Goal: Information Seeking & Learning: Learn about a topic

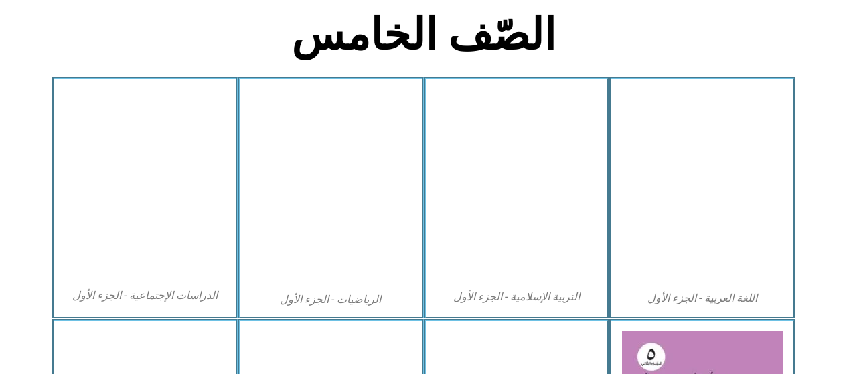
scroll to position [344, 0]
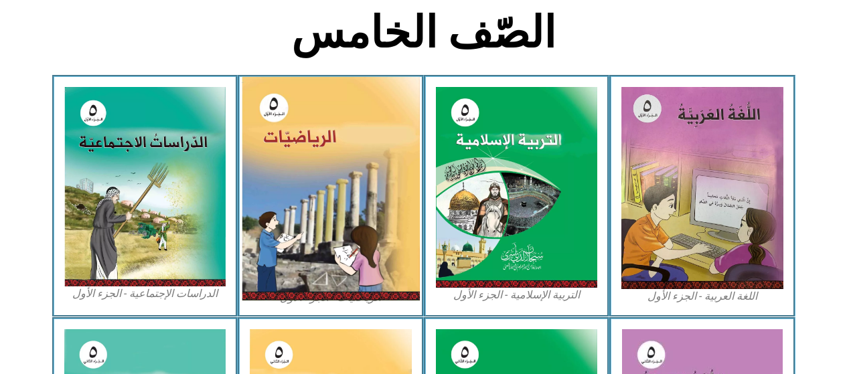
click at [352, 4] on img at bounding box center [331, 189] width 178 height 224
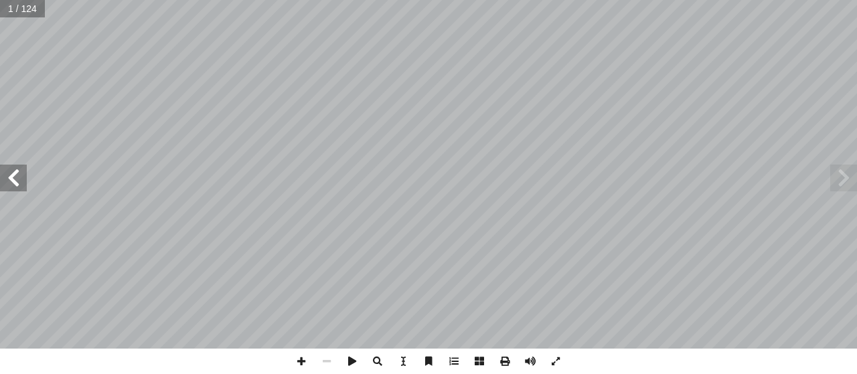
click at [16, 179] on span at bounding box center [13, 178] width 27 height 27
click at [15, 179] on span at bounding box center [13, 178] width 27 height 27
click at [12, 179] on span at bounding box center [13, 178] width 27 height 27
click at [11, 183] on span at bounding box center [13, 178] width 27 height 27
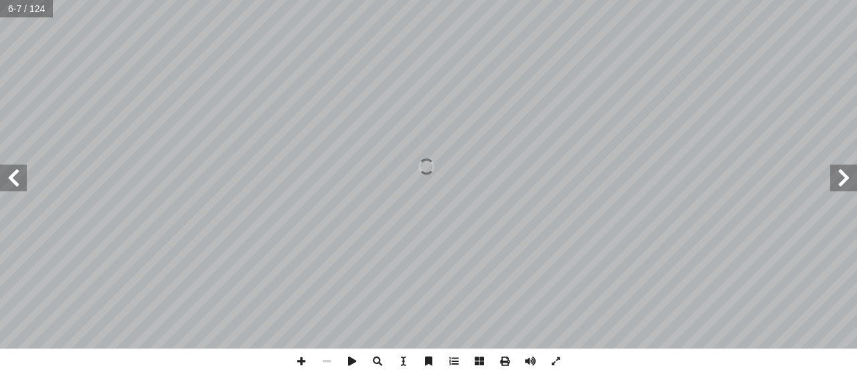
click at [13, 183] on span at bounding box center [13, 178] width 27 height 27
click at [11, 186] on span at bounding box center [13, 178] width 27 height 27
click at [9, 183] on span at bounding box center [13, 178] width 27 height 27
click at [11, 179] on span at bounding box center [13, 178] width 27 height 27
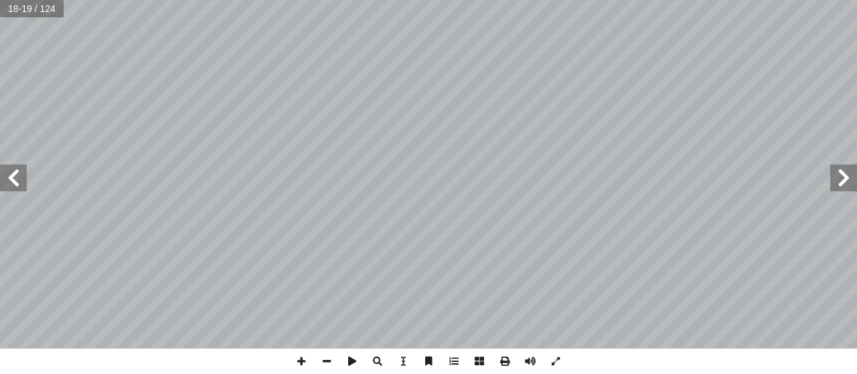
click at [15, 184] on span at bounding box center [13, 178] width 27 height 27
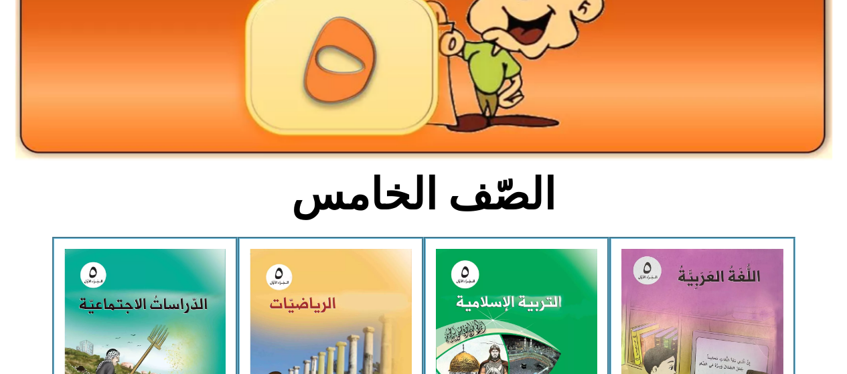
scroll to position [230, 0]
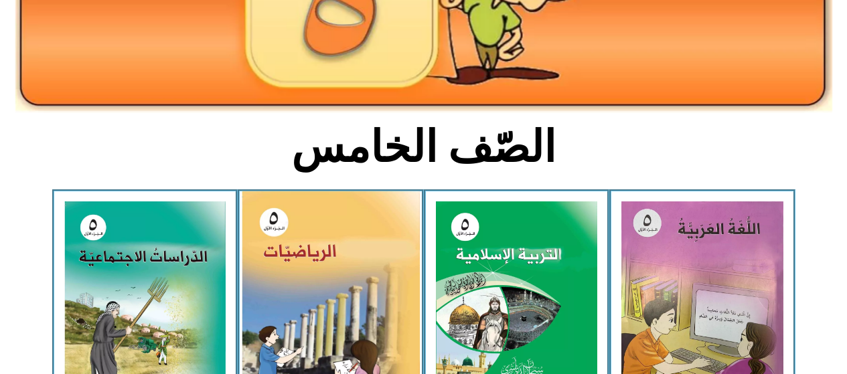
click at [349, 334] on img at bounding box center [331, 303] width 178 height 224
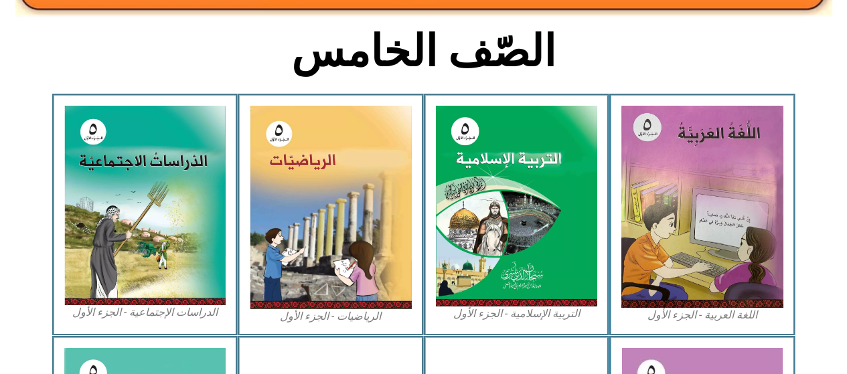
scroll to position [328, 0]
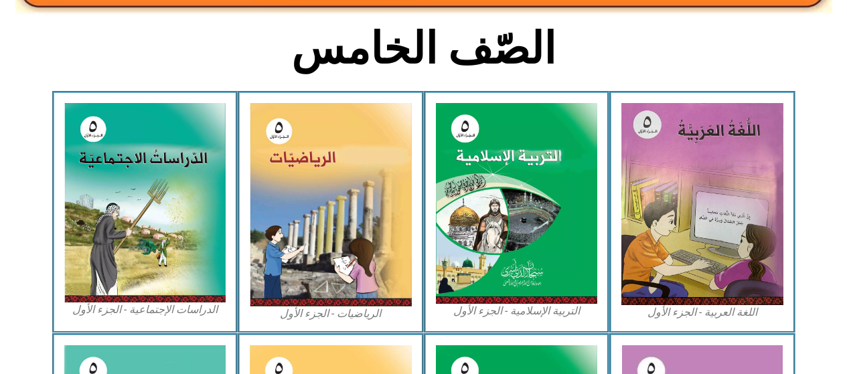
click at [154, 209] on img at bounding box center [145, 202] width 162 height 199
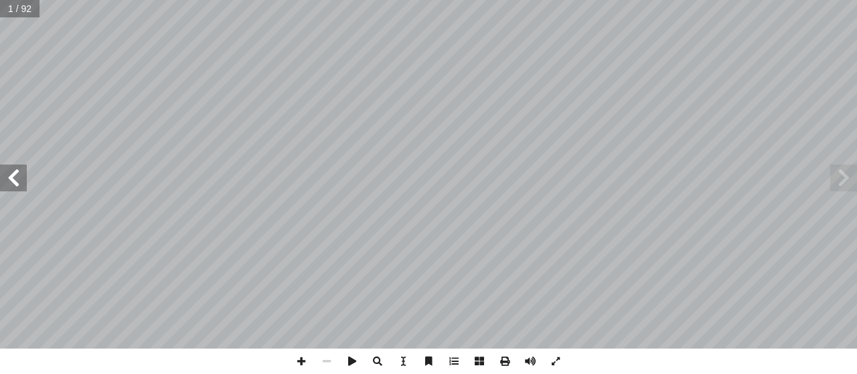
click at [19, 180] on span at bounding box center [13, 178] width 27 height 27
click at [17, 179] on span at bounding box center [13, 178] width 27 height 27
click at [17, 177] on span at bounding box center [13, 178] width 27 height 27
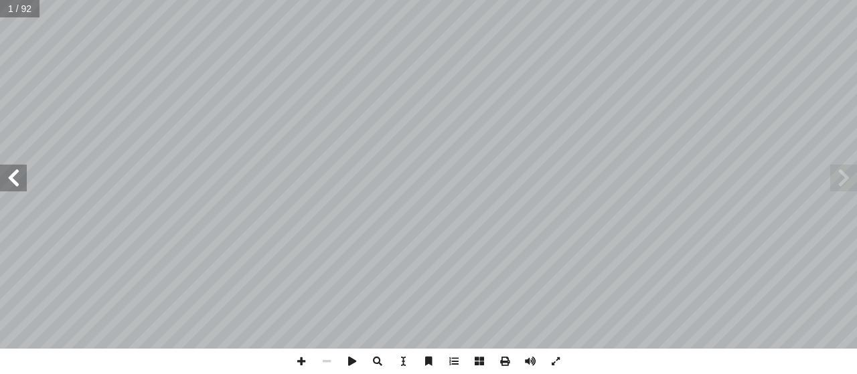
click at [13, 177] on span at bounding box center [13, 178] width 27 height 27
click at [18, 179] on span at bounding box center [13, 178] width 27 height 27
click at [17, 172] on span at bounding box center [13, 178] width 27 height 27
click at [15, 171] on span at bounding box center [13, 178] width 27 height 27
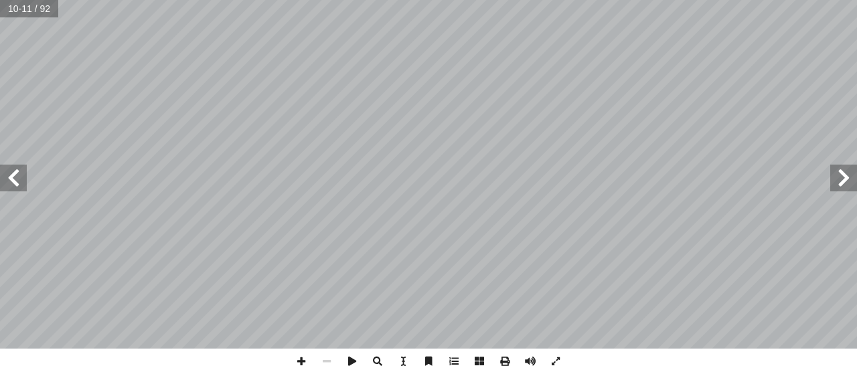
click at [15, 171] on span at bounding box center [13, 178] width 27 height 27
click at [17, 170] on span at bounding box center [13, 178] width 27 height 27
click at [15, 170] on span at bounding box center [13, 178] width 27 height 27
click at [843, 181] on span at bounding box center [843, 178] width 27 height 27
click at [845, 165] on span at bounding box center [843, 178] width 27 height 27
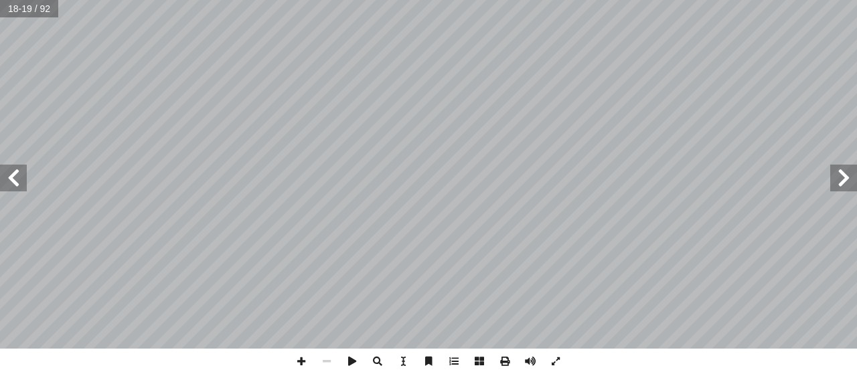
click at [845, 165] on span at bounding box center [843, 178] width 27 height 27
click at [840, 167] on span at bounding box center [843, 178] width 27 height 27
click at [845, 165] on span at bounding box center [843, 178] width 27 height 27
click at [848, 172] on span at bounding box center [843, 178] width 27 height 27
click at [844, 174] on span at bounding box center [843, 178] width 27 height 27
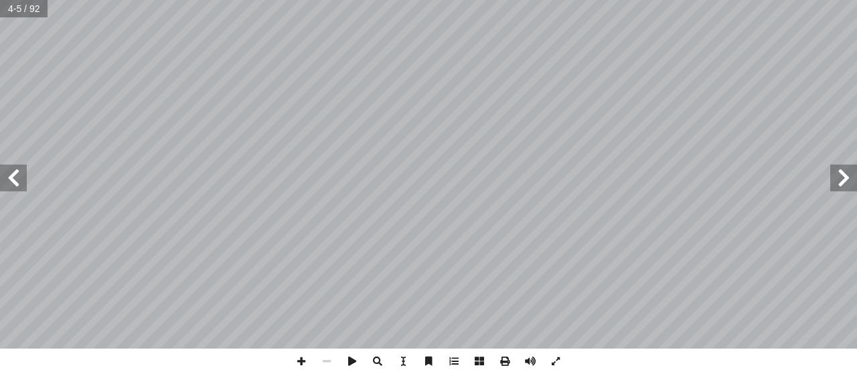
click at [17, 186] on span at bounding box center [13, 178] width 27 height 27
click at [23, 183] on span at bounding box center [13, 178] width 27 height 27
click at [5, 189] on span at bounding box center [13, 178] width 27 height 27
click at [841, 166] on span at bounding box center [843, 178] width 27 height 27
click at [839, 179] on span at bounding box center [843, 178] width 27 height 27
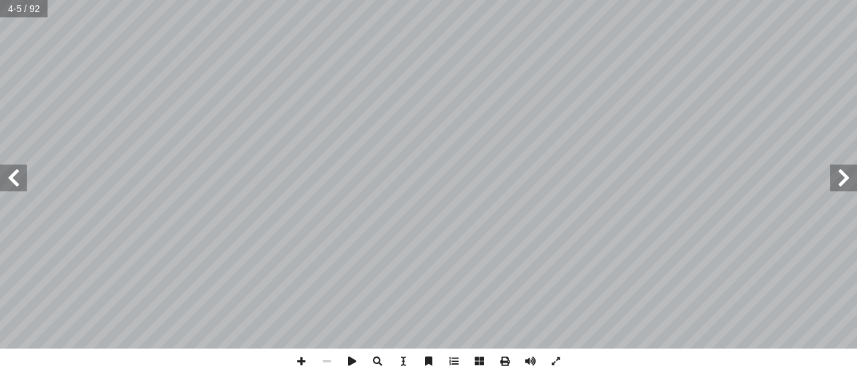
click at [15, 175] on span at bounding box center [13, 178] width 27 height 27
click at [15, 179] on span at bounding box center [13, 178] width 27 height 27
click at [13, 175] on span at bounding box center [13, 178] width 27 height 27
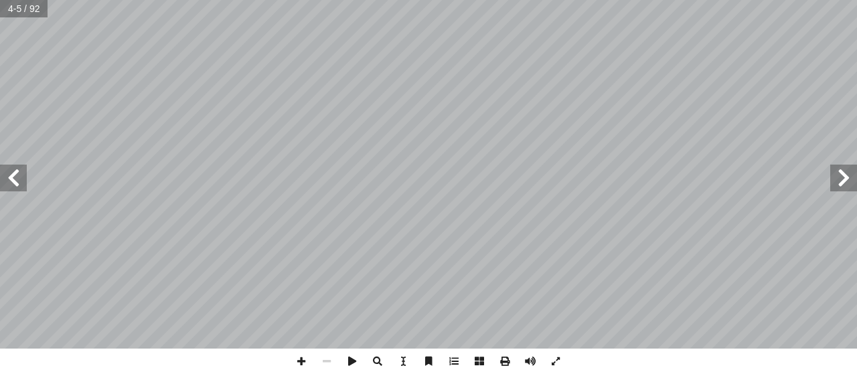
click at [13, 175] on span at bounding box center [13, 178] width 27 height 27
click at [11, 173] on span at bounding box center [13, 178] width 27 height 27
click at [9, 177] on span at bounding box center [13, 178] width 27 height 27
click at [830, 176] on span at bounding box center [843, 178] width 27 height 27
click at [8, 183] on span at bounding box center [13, 178] width 27 height 27
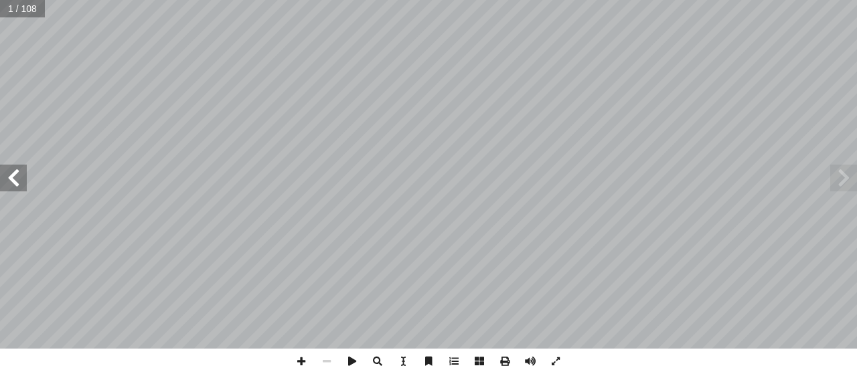
click at [15, 182] on span at bounding box center [13, 178] width 27 height 27
click at [8, 183] on span at bounding box center [13, 178] width 27 height 27
click at [10, 183] on span at bounding box center [13, 178] width 27 height 27
click at [11, 186] on span at bounding box center [13, 178] width 27 height 27
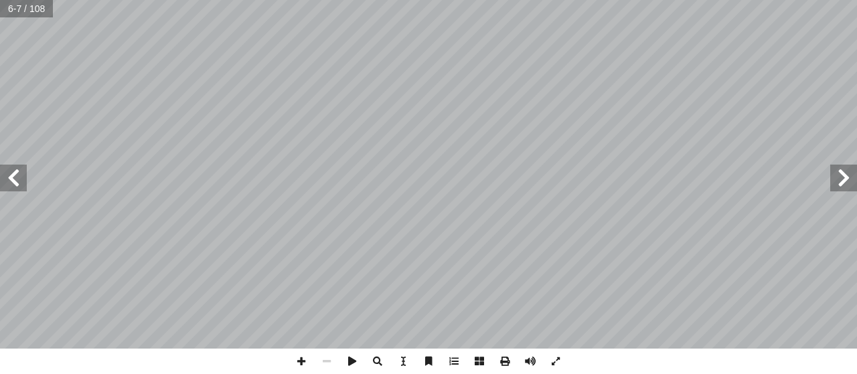
click at [11, 183] on span at bounding box center [13, 178] width 27 height 27
click at [14, 184] on span at bounding box center [13, 178] width 27 height 27
click at [848, 180] on span at bounding box center [843, 178] width 27 height 27
click at [5, 173] on span at bounding box center [13, 178] width 27 height 27
click at [8, 183] on span at bounding box center [13, 178] width 27 height 27
